Goal: Information Seeking & Learning: Learn about a topic

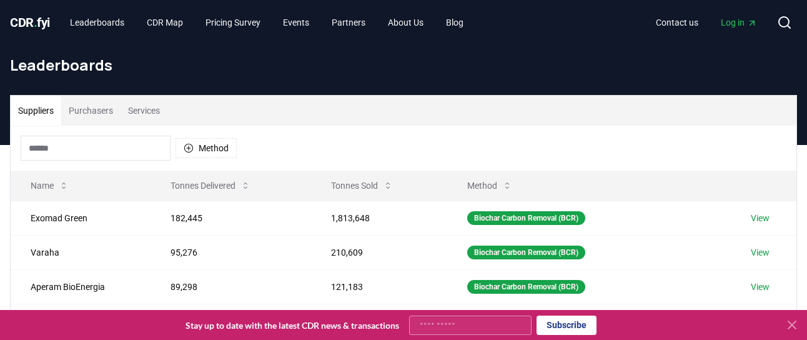
click at [106, 110] on button "Purchasers" at bounding box center [90, 111] width 59 height 30
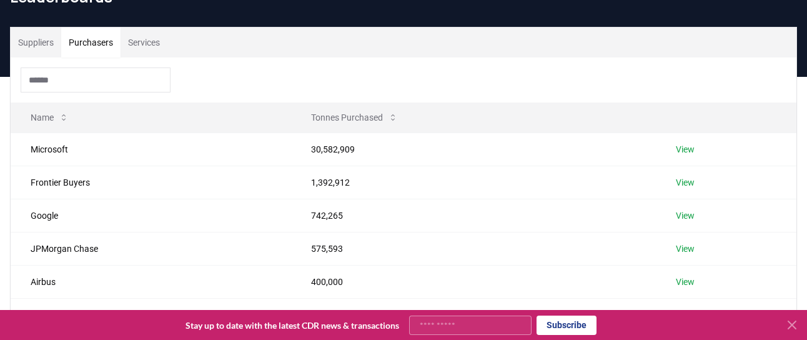
scroll to position [11, 0]
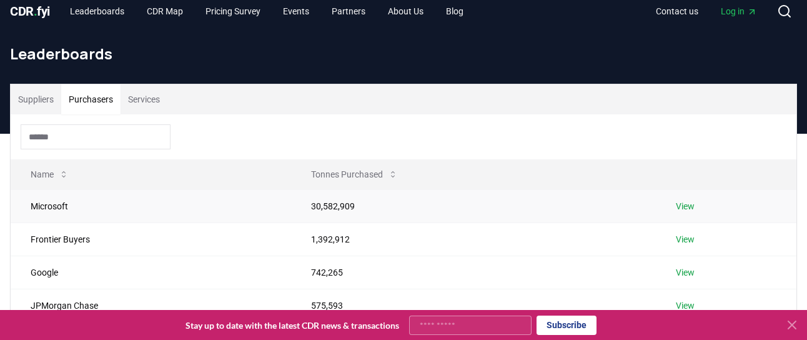
click at [681, 207] on link "View" at bounding box center [685, 206] width 19 height 12
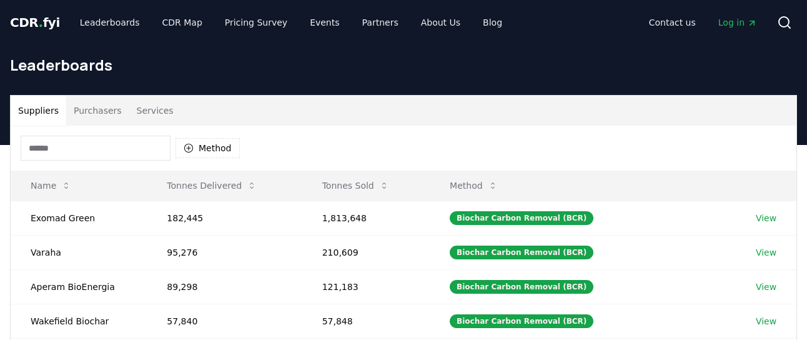
scroll to position [11, 0]
